Goal: Task Accomplishment & Management: Manage account settings

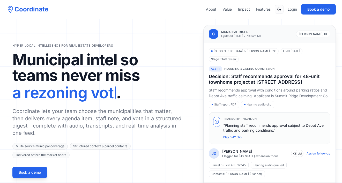
click at [291, 9] on link "Login" at bounding box center [292, 9] width 9 height 5
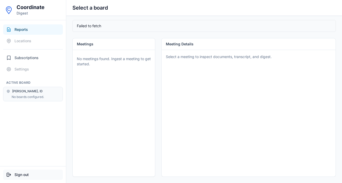
click at [23, 174] on button "Sign out" at bounding box center [33, 174] width 60 height 10
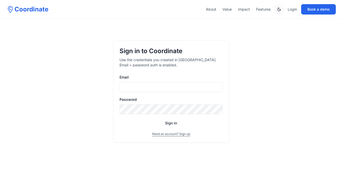
click at [146, 85] on input "Email" at bounding box center [171, 87] width 103 height 10
type input "**********"
click at [120, 118] on button "Sign in" at bounding box center [171, 122] width 103 height 9
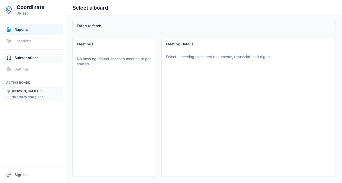
click at [31, 54] on button "Subscriptions" at bounding box center [33, 58] width 60 height 10
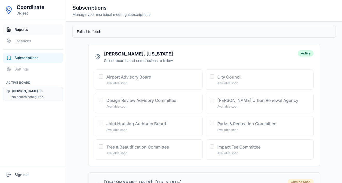
click at [21, 28] on span "Reports" at bounding box center [20, 29] width 13 height 5
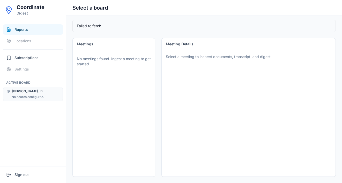
click at [142, 68] on div "No meetings found. Ingest a meeting to get started." at bounding box center [114, 61] width 78 height 17
click at [25, 173] on button "Sign out" at bounding box center [33, 174] width 60 height 10
click at [22, 174] on button "Sign out" at bounding box center [33, 174] width 60 height 10
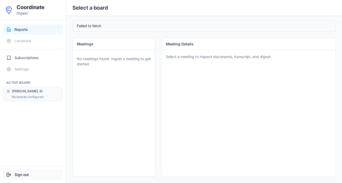
click at [22, 174] on button "Sign out" at bounding box center [33, 174] width 60 height 10
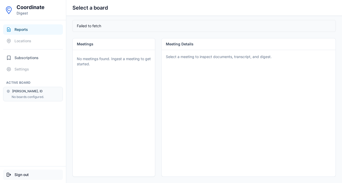
click at [22, 174] on button "Sign out" at bounding box center [33, 174] width 60 height 10
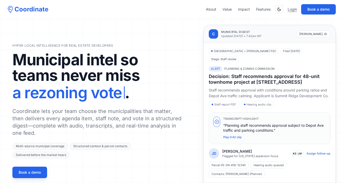
click at [290, 8] on link "Login" at bounding box center [292, 9] width 9 height 5
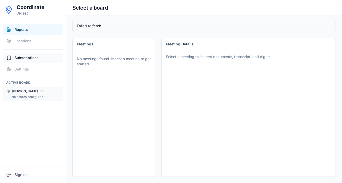
click at [29, 58] on span "Subscriptions" at bounding box center [26, 57] width 24 height 5
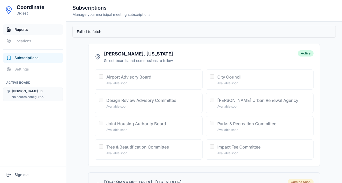
click at [26, 30] on span "Reports" at bounding box center [20, 29] width 13 height 5
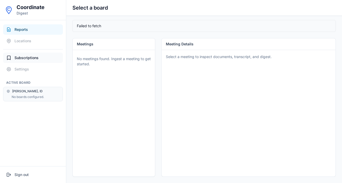
click at [31, 59] on span "Subscriptions" at bounding box center [26, 57] width 24 height 5
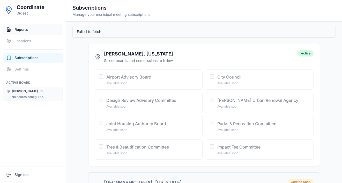
click at [38, 30] on button "Reports" at bounding box center [33, 29] width 60 height 10
